Goal: Navigation & Orientation: Find specific page/section

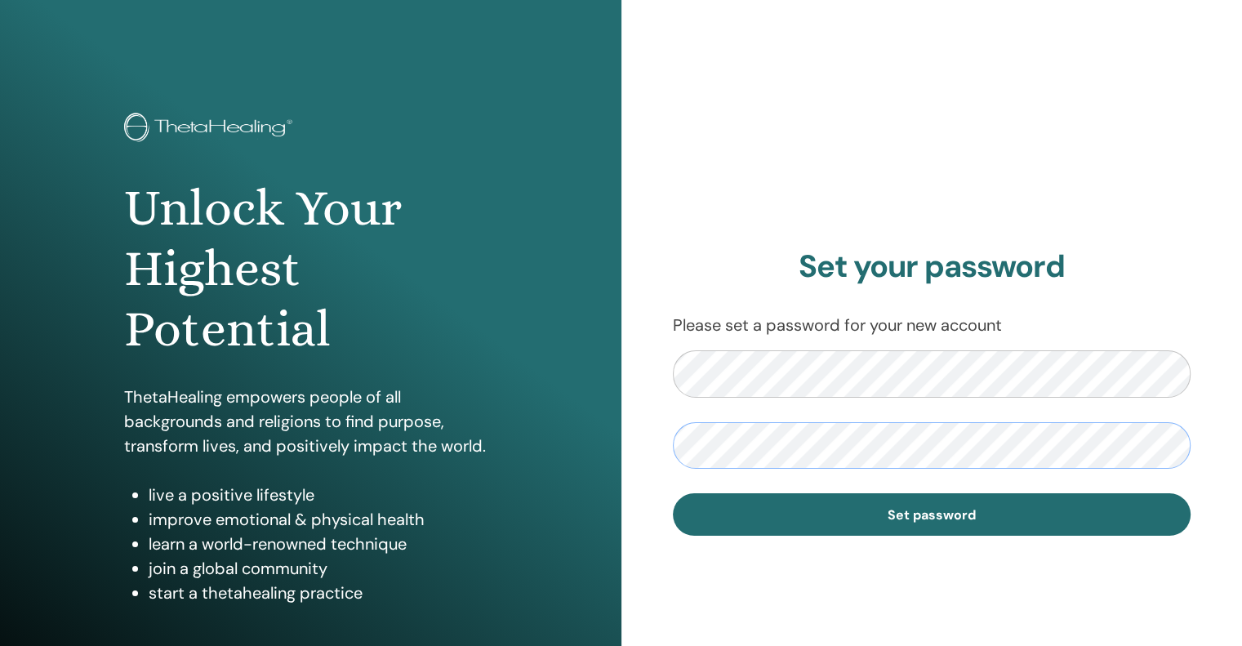
click at [618, 439] on div "Unlock Your Highest Potential ThetaHealing empowers people of all backgrounds a…" at bounding box center [621, 392] width 1242 height 784
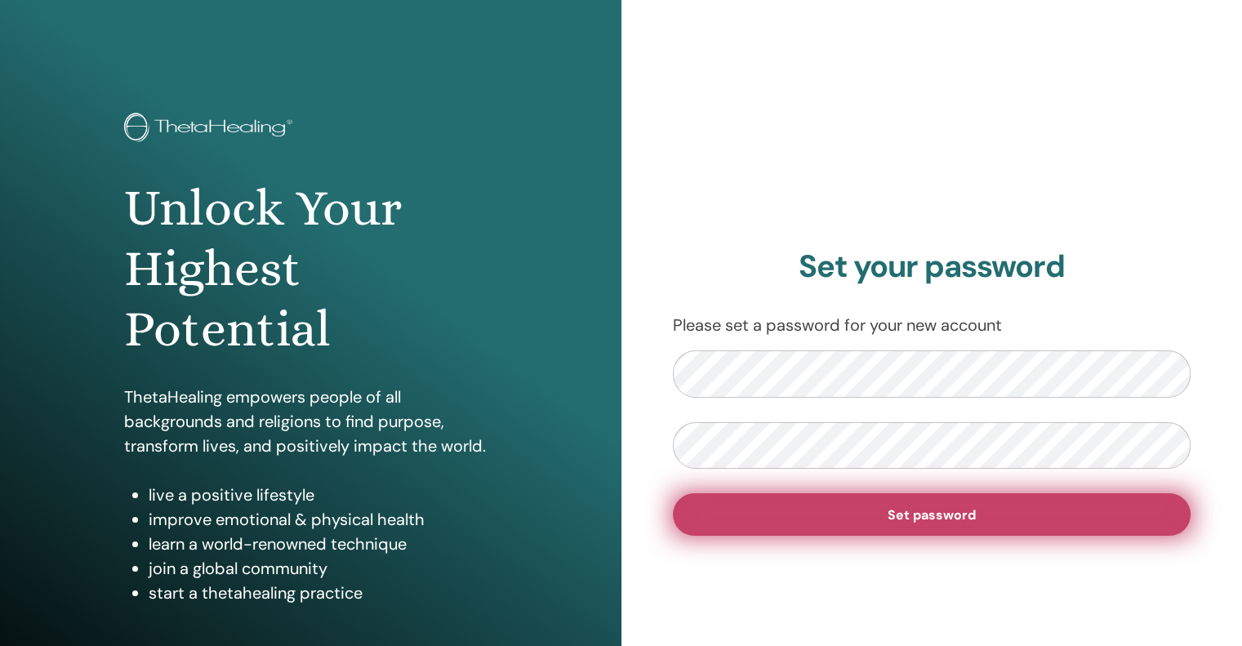
click at [908, 521] on span "Set password" at bounding box center [932, 514] width 88 height 17
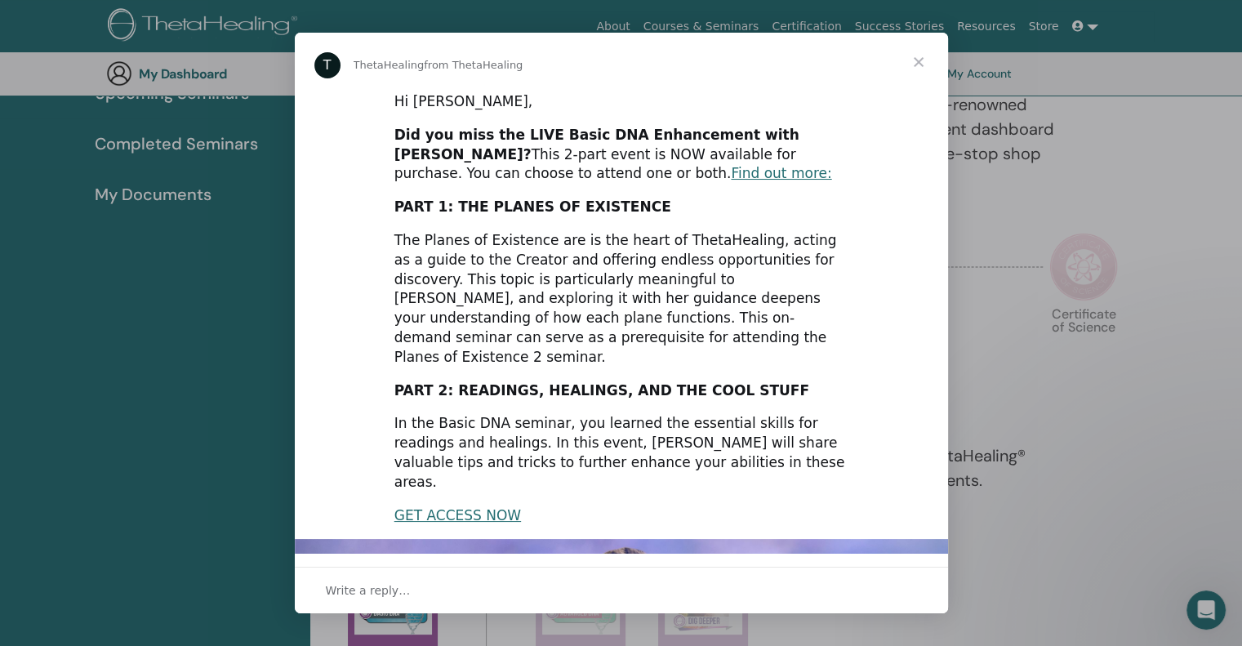
click at [921, 62] on span "Close" at bounding box center [918, 62] width 59 height 59
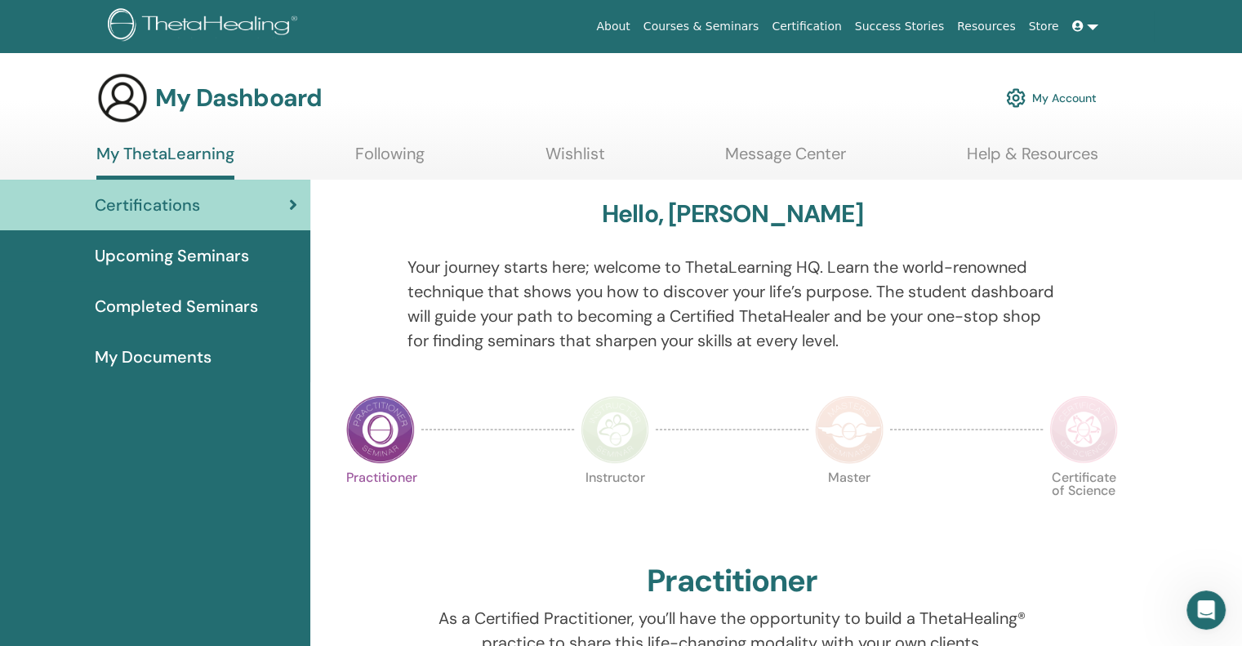
click at [1027, 100] on link "My Account" at bounding box center [1051, 98] width 91 height 36
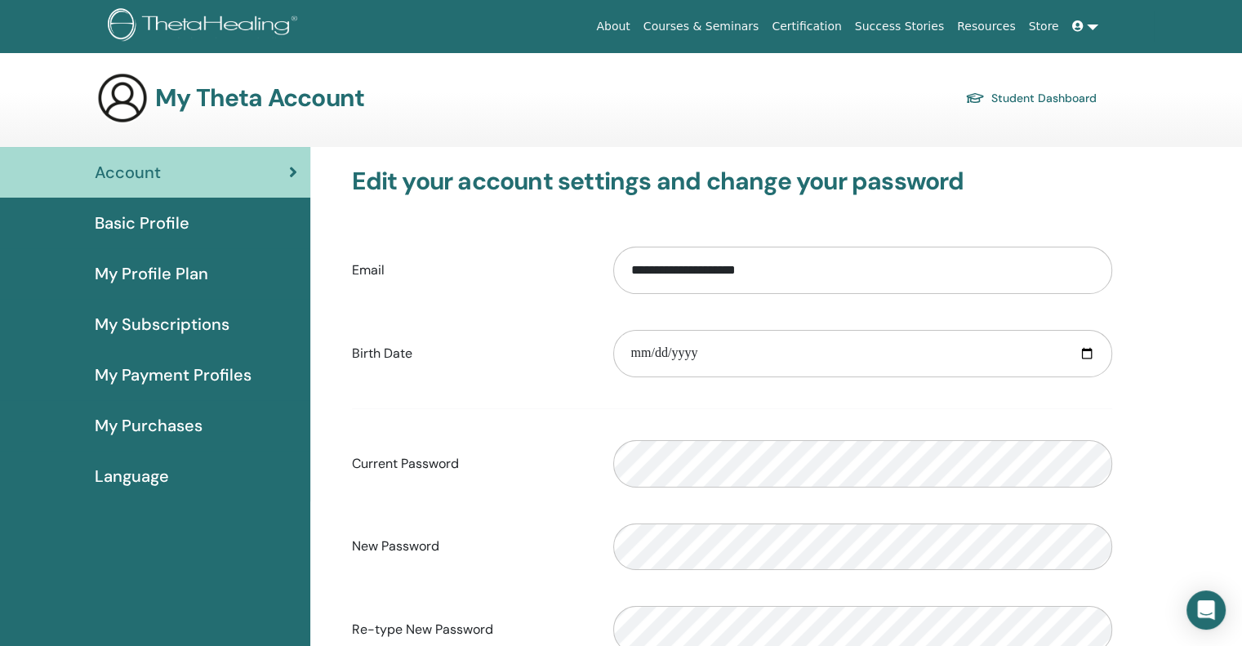
click at [572, 401] on form "**********" at bounding box center [732, 450] width 760 height 430
click at [151, 189] on link "Account" at bounding box center [155, 172] width 310 height 51
click at [988, 110] on div "My Theta Account Student Dashboard" at bounding box center [596, 98] width 1001 height 52
click at [989, 100] on link "Student Dashboard" at bounding box center [1030, 98] width 131 height 23
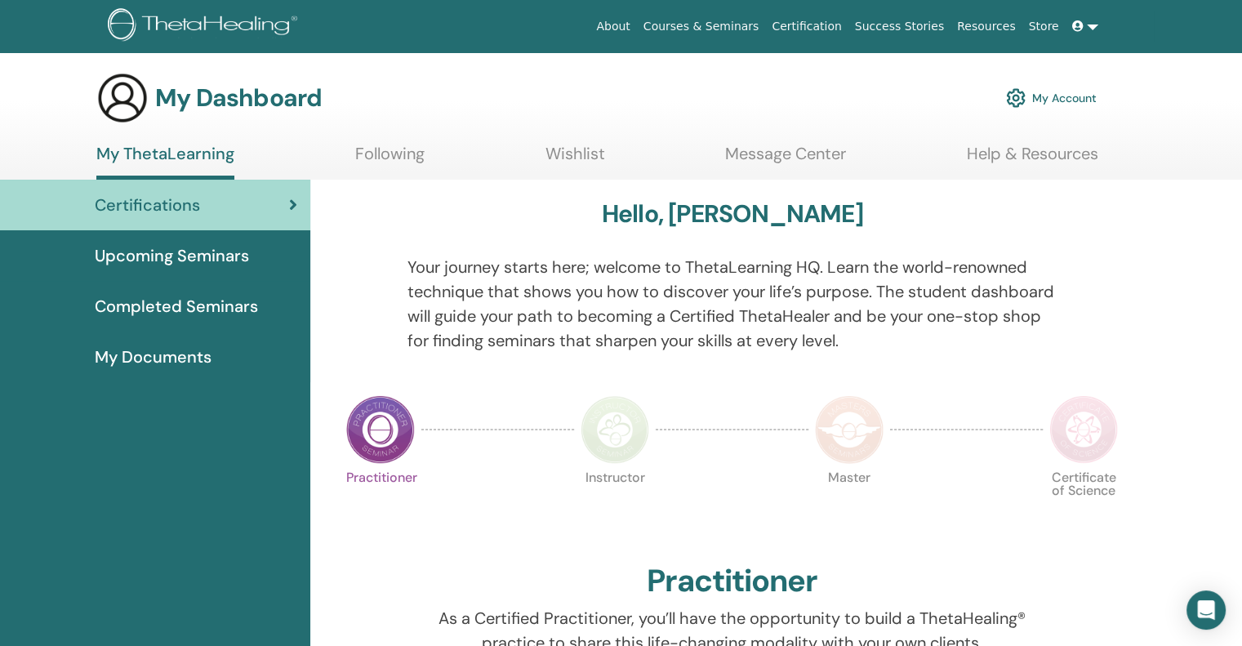
click at [392, 151] on link "Following" at bounding box center [389, 160] width 69 height 32
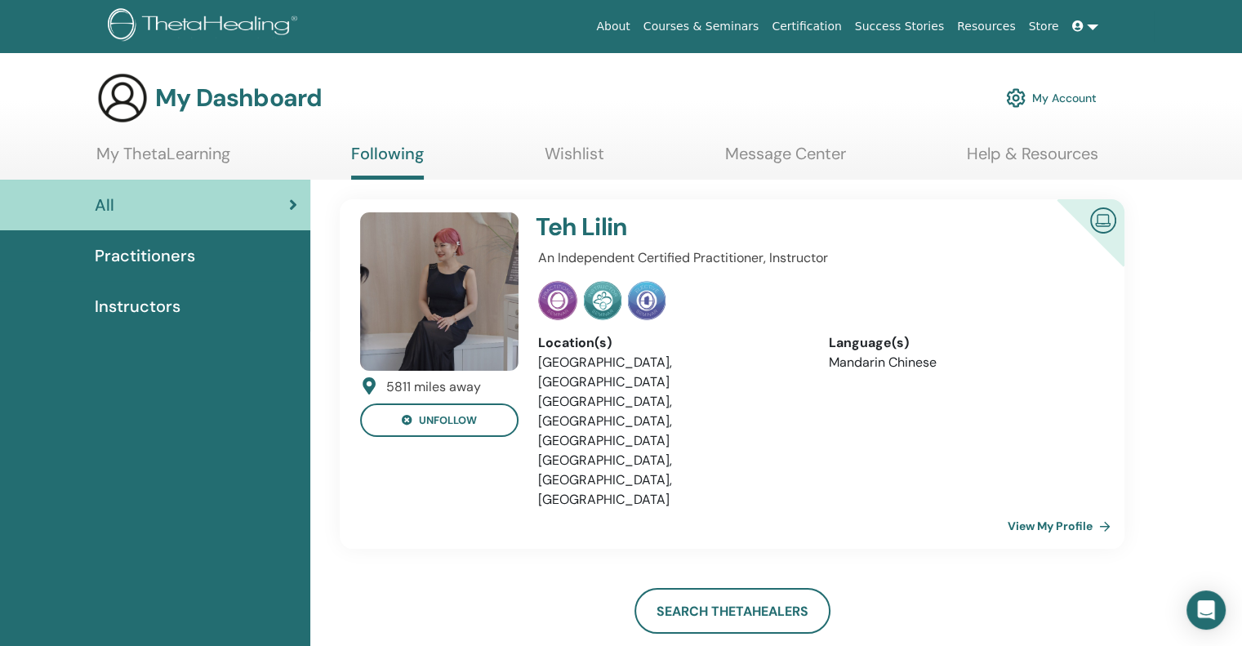
click at [1045, 510] on link "View My Profile" at bounding box center [1062, 526] width 109 height 33
